Goal: Task Accomplishment & Management: Use online tool/utility

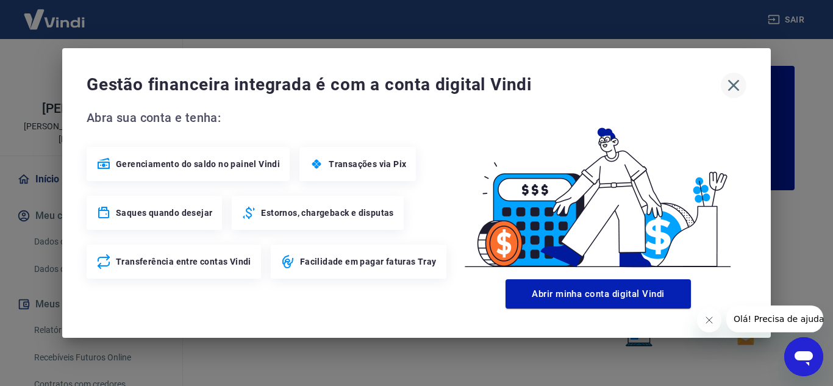
click at [731, 84] on icon "button" at bounding box center [734, 86] width 20 height 20
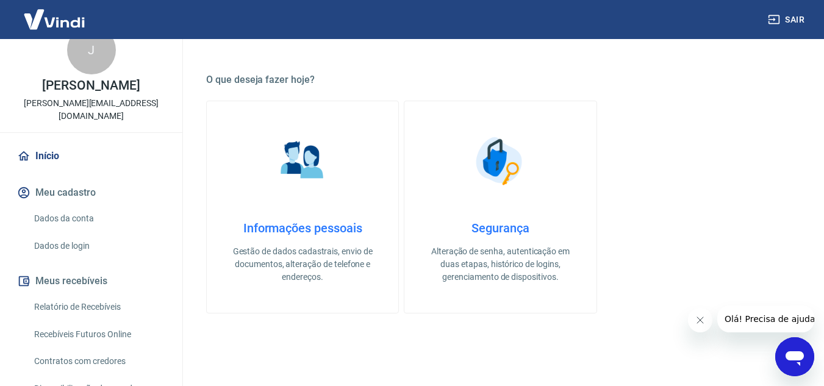
scroll to position [18, 0]
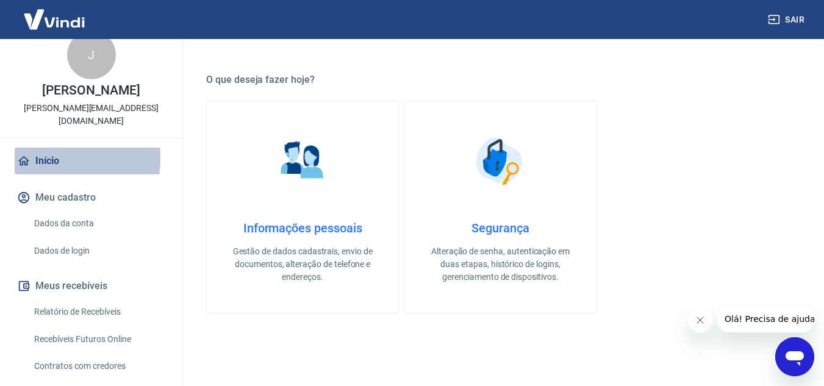
click at [40, 159] on link "Início" at bounding box center [91, 161] width 153 height 27
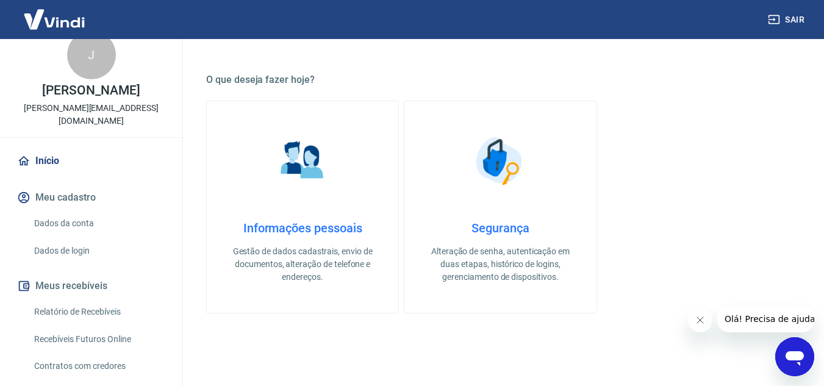
scroll to position [0, 0]
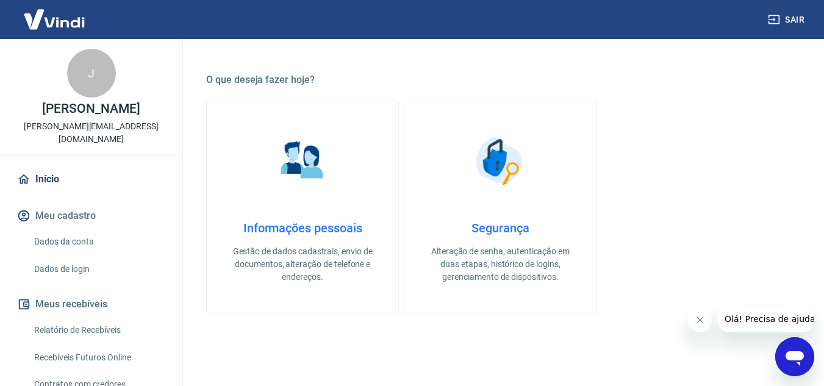
click at [81, 19] on img at bounding box center [54, 19] width 79 height 37
click at [52, 16] on img at bounding box center [54, 19] width 79 height 37
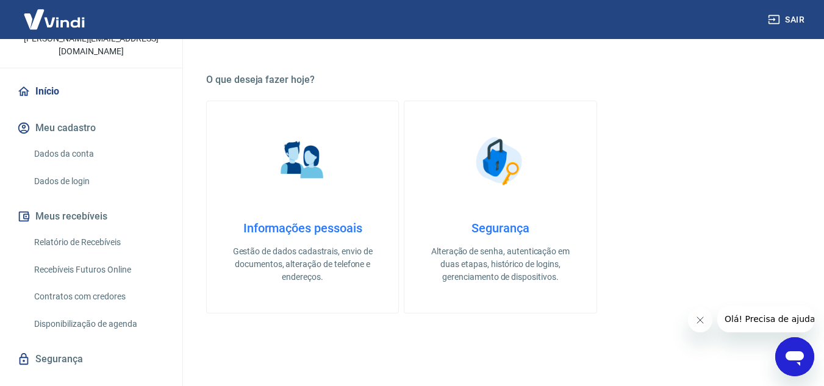
scroll to position [111, 0]
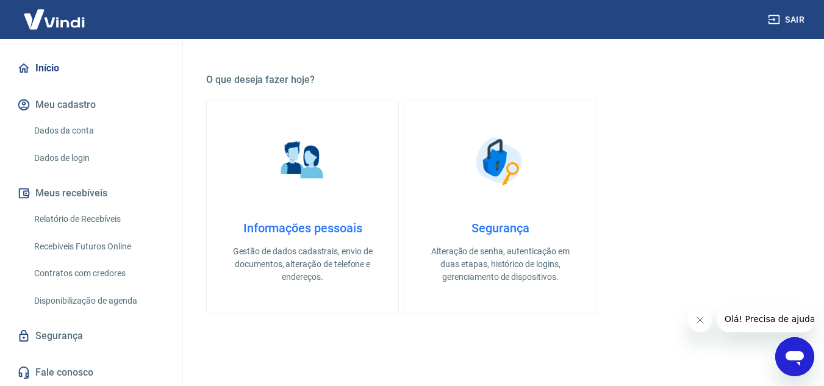
click at [92, 219] on link "Relatório de Recebíveis" at bounding box center [98, 219] width 138 height 25
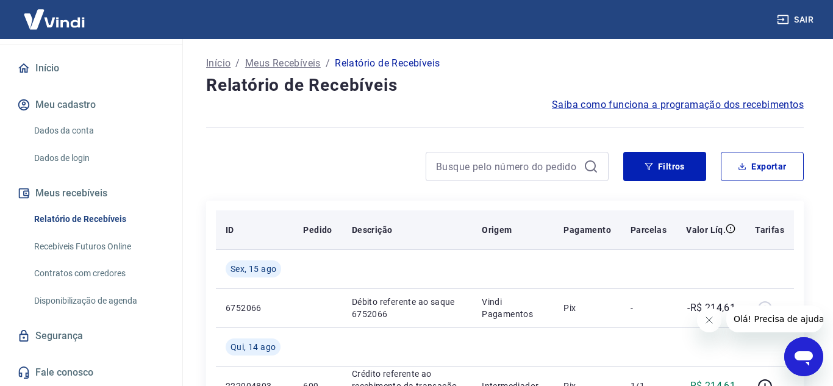
click at [119, 243] on link "Recebíveis Futuros Online" at bounding box center [98, 246] width 138 height 25
